Goal: Register for event/course

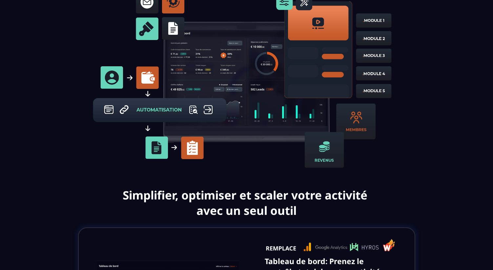
scroll to position [409, 0]
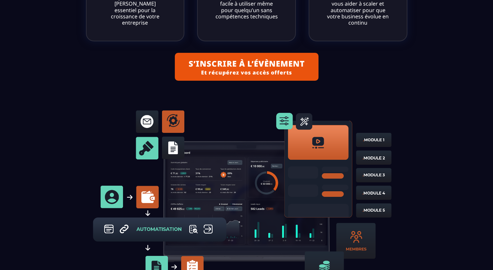
click at [373, 143] on img at bounding box center [247, 198] width 316 height 189
click at [370, 185] on img at bounding box center [247, 198] width 316 height 189
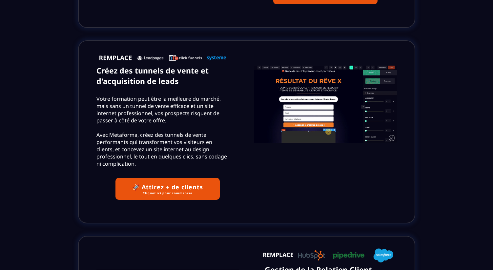
scroll to position [1149, 0]
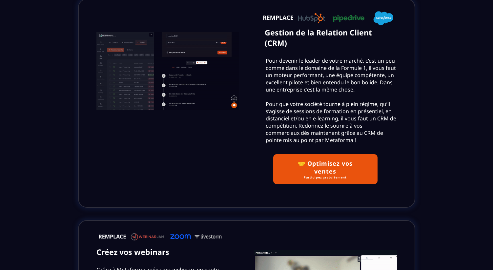
click at [295, 35] on text "Gestion de la Relation Client (CRM)" at bounding box center [325, 38] width 121 height 24
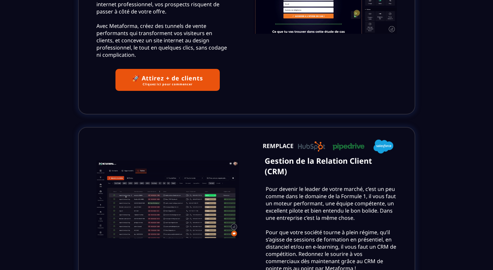
scroll to position [0, 0]
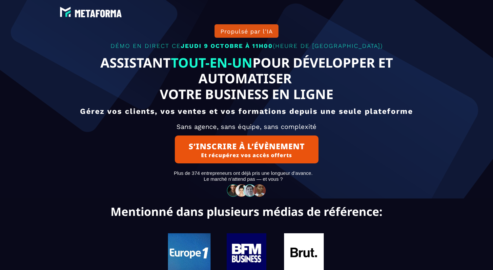
click at [81, 15] on img at bounding box center [91, 12] width 66 height 14
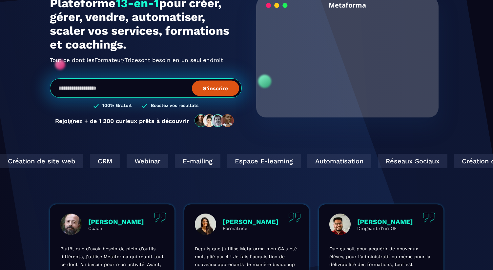
scroll to position [71, 0]
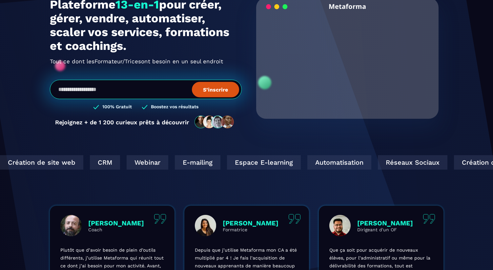
click at [198, 35] on h1 "Plateforme 13-en-1 pour créer, gérer, vendre, automatiser, scaler vos services,…" at bounding box center [146, 25] width 192 height 55
click at [143, 60] on h2 "Tout ce dont les Coach En Ligne Infopreneurs ont besoin en un seul endroit" at bounding box center [146, 61] width 192 height 10
click at [113, 51] on h1 "Plateforme 13-en-1 pour créer, gérer, vendre, automatiser, scaler vos services,…" at bounding box center [146, 25] width 192 height 55
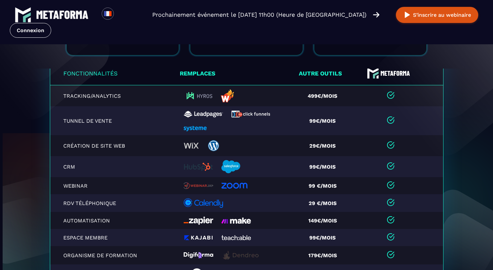
scroll to position [0, 0]
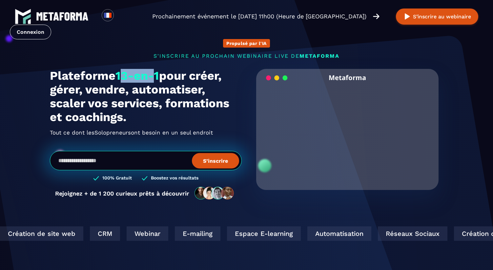
drag, startPoint x: 122, startPoint y: 77, endPoint x: 159, endPoint y: 76, distance: 37.1
click at [159, 76] on span "13-en-1" at bounding box center [137, 76] width 44 height 14
drag, startPoint x: 166, startPoint y: 77, endPoint x: 118, endPoint y: 77, distance: 47.9
click at [118, 77] on h1 "Plateforme 13-en-1 pour créer, gérer, vendre, automatiser, scaler vos services,…" at bounding box center [146, 96] width 192 height 55
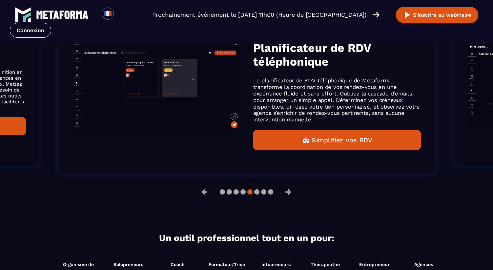
scroll to position [468, 0]
